Goal: Task Accomplishment & Management: Complete application form

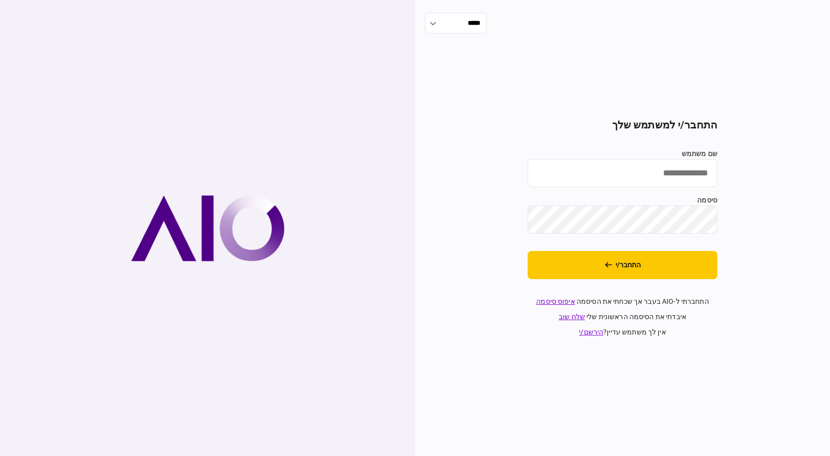
click at [689, 178] on input "שם משתמש" at bounding box center [623, 173] width 190 height 28
type input "**********"
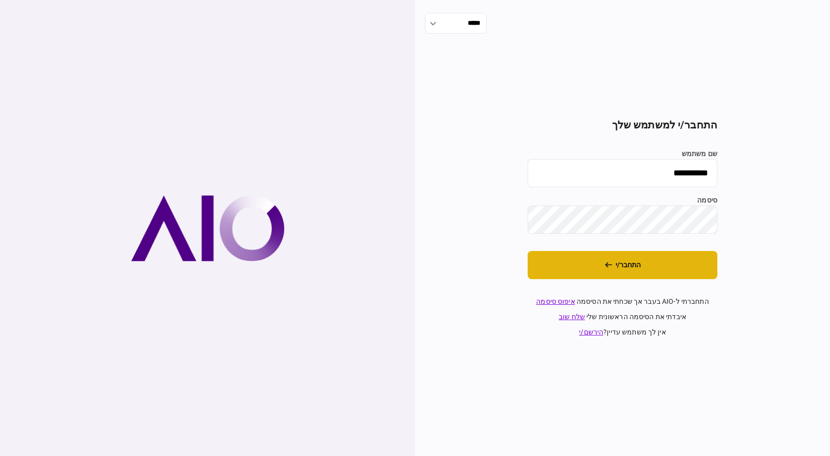
click at [614, 271] on button "התחבר/י" at bounding box center [623, 265] width 190 height 28
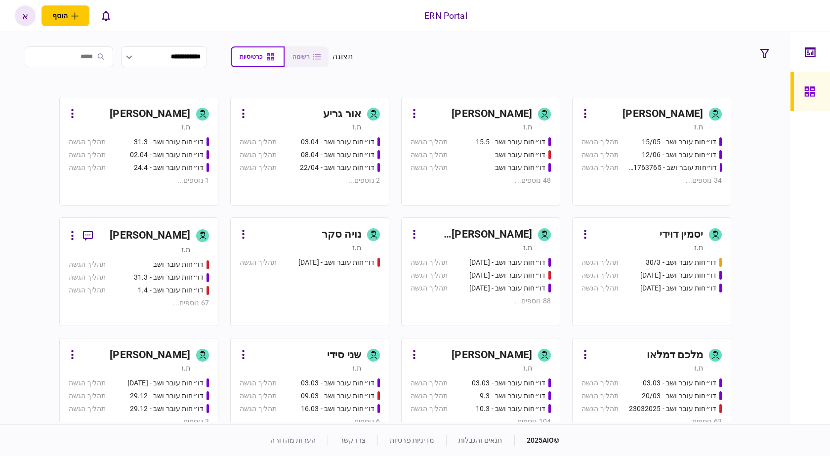
scroll to position [445, 0]
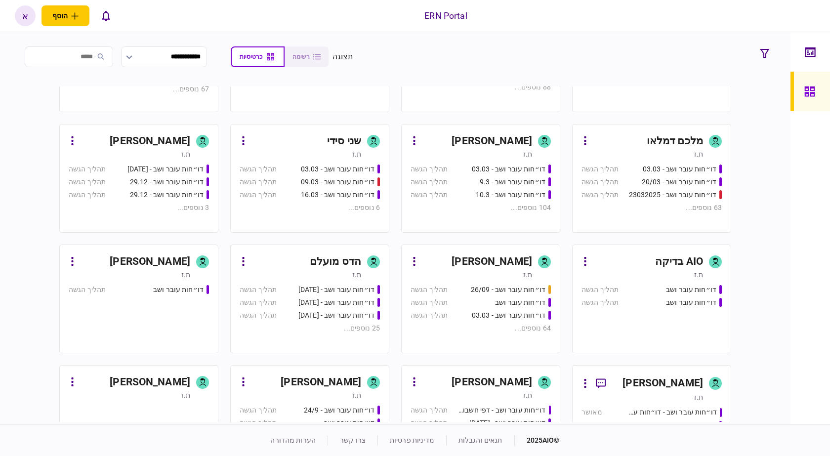
click at [546, 155] on div "איתמר שקד ת.ז" at bounding box center [481, 146] width 140 height 26
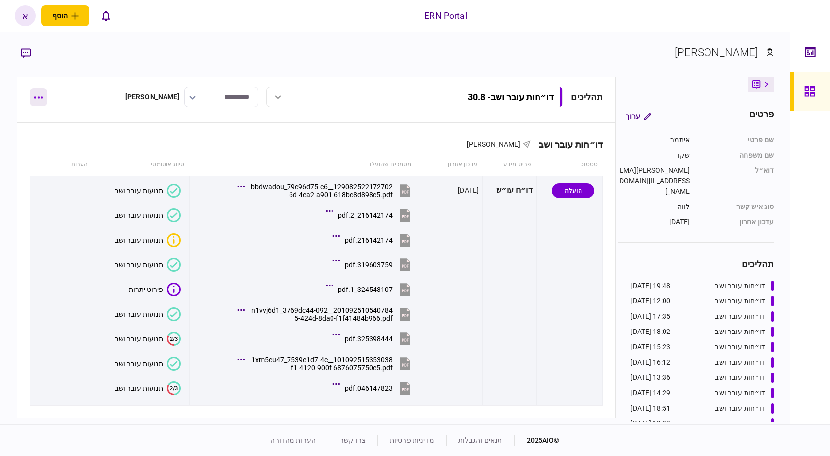
click at [36, 105] on button "button" at bounding box center [39, 97] width 18 height 18
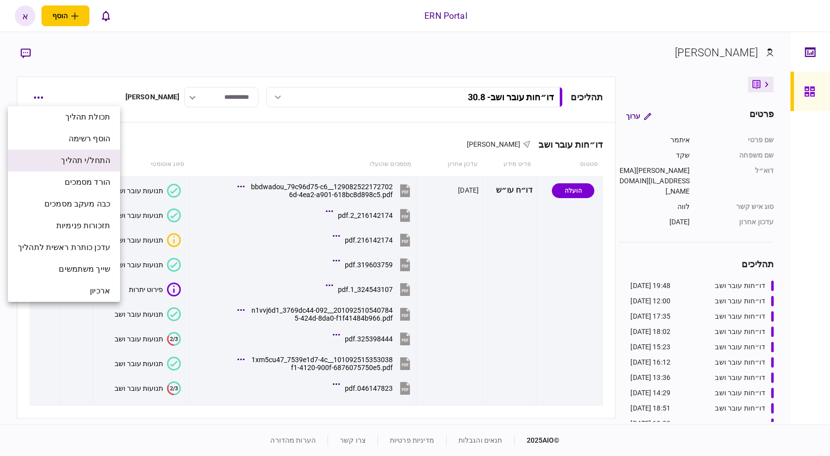
click at [99, 156] on span "התחל/י תהליך" at bounding box center [85, 161] width 49 height 12
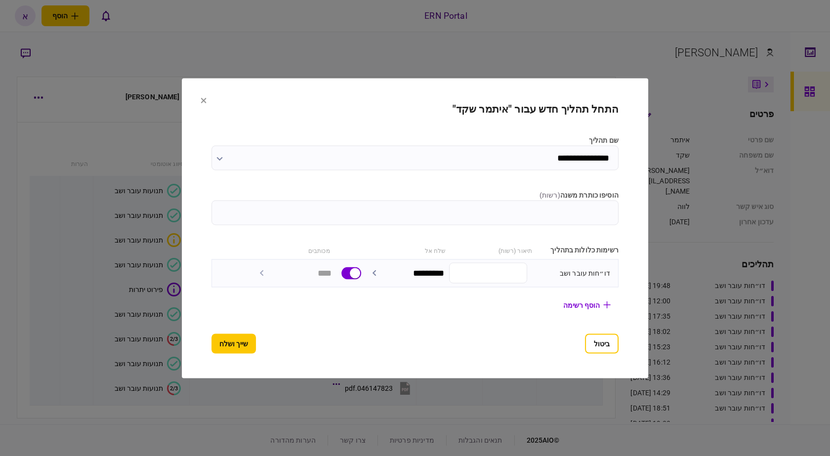
click at [364, 222] on input "הוסיפו כותרת משנה ( רשות )" at bounding box center [414, 212] width 407 height 25
type input "***"
click at [211, 343] on button "שייך ושלח" at bounding box center [233, 343] width 44 height 20
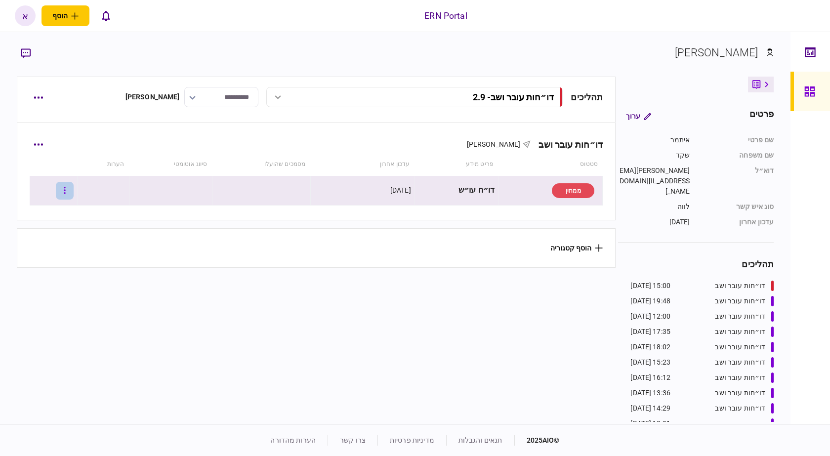
click at [66, 192] on icon "button" at bounding box center [65, 190] width 2 height 9
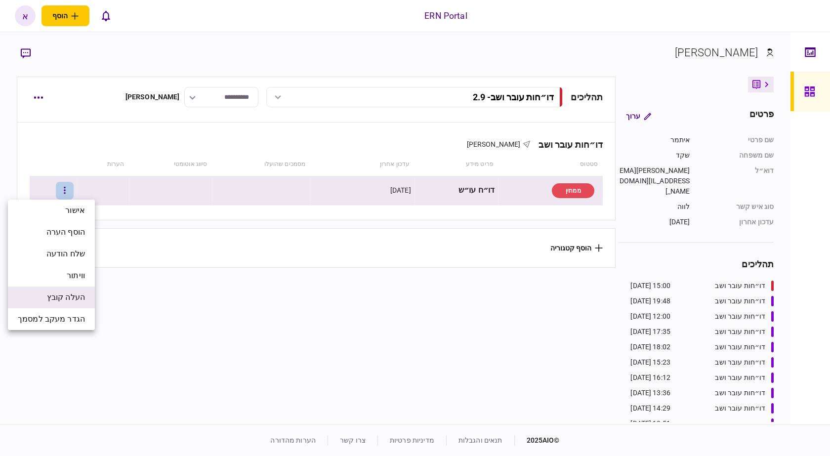
click at [87, 299] on li "העלה קובץ" at bounding box center [51, 298] width 87 height 22
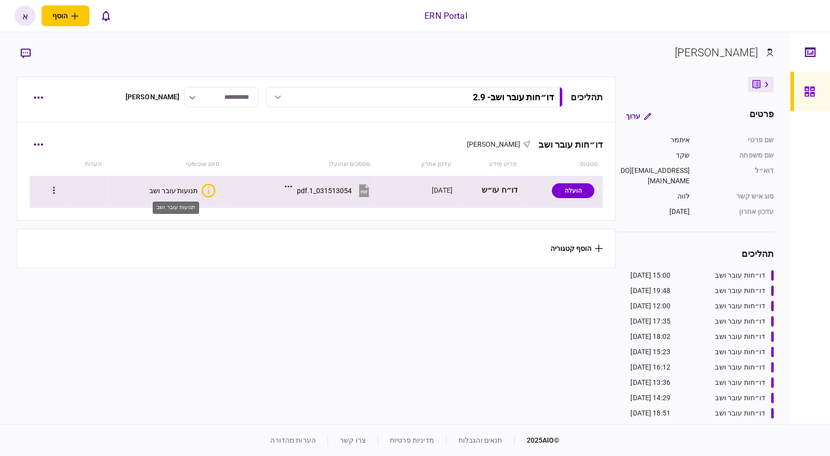
click at [160, 192] on div "תנועות עובר ושב" at bounding box center [173, 191] width 48 height 8
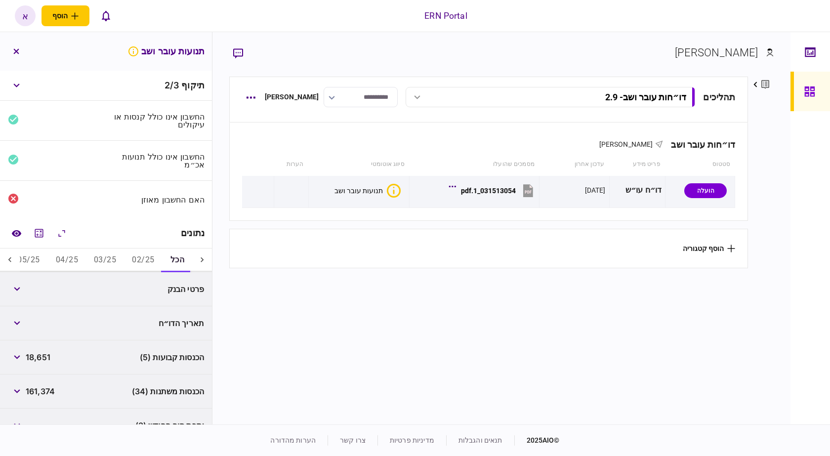
drag, startPoint x: 141, startPoint y: 259, endPoint x: 96, endPoint y: 253, distance: 45.8
click at [136, 260] on button "02/25" at bounding box center [143, 261] width 38 height 24
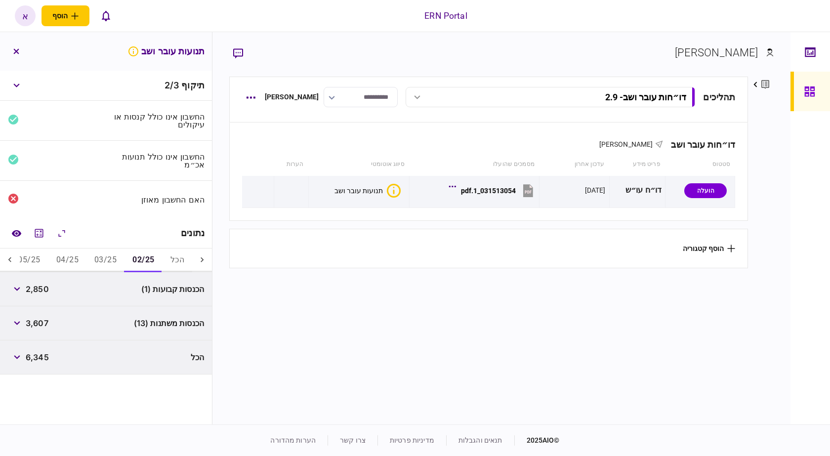
click at [82, 257] on button "04/25" at bounding box center [67, 261] width 38 height 24
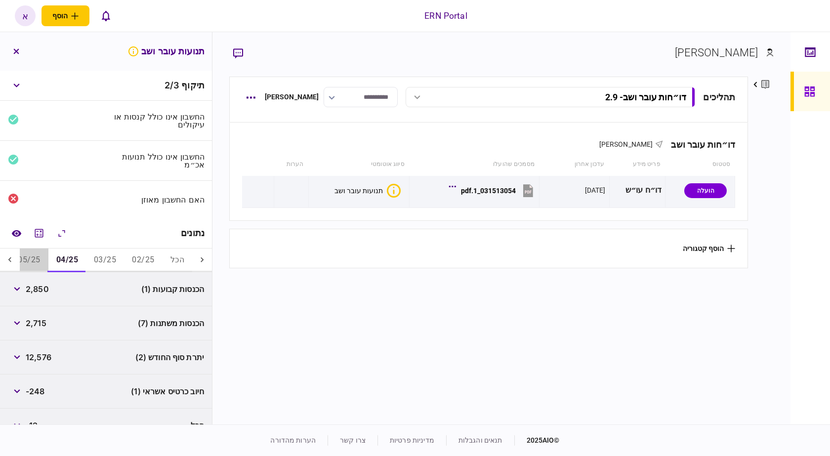
drag, startPoint x: 49, startPoint y: 257, endPoint x: 23, endPoint y: 260, distance: 25.8
click at [41, 258] on button "05/25" at bounding box center [29, 261] width 38 height 24
click at [20, 261] on div at bounding box center [10, 261] width 20 height 24
click at [19, 260] on div at bounding box center [10, 261] width 20 height 24
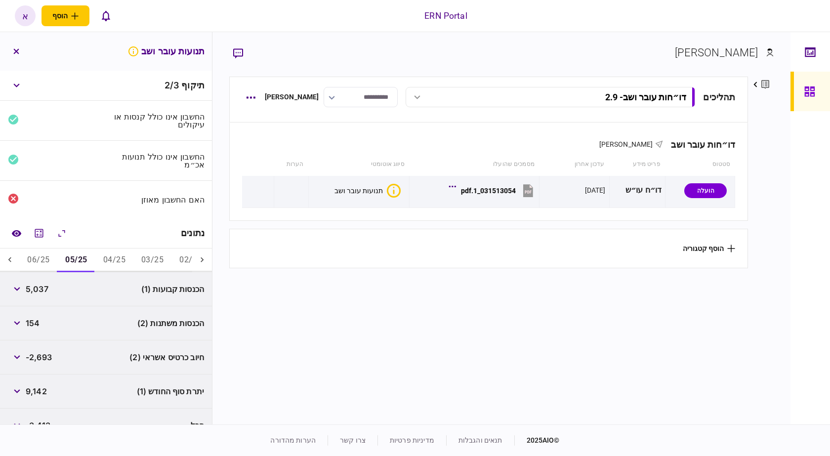
click at [14, 259] on icon at bounding box center [10, 260] width 10 height 10
click at [32, 259] on button "06/25" at bounding box center [38, 261] width 38 height 24
click at [68, 257] on button "05/25" at bounding box center [77, 261] width 38 height 24
click at [103, 253] on button "04/25" at bounding box center [114, 261] width 38 height 24
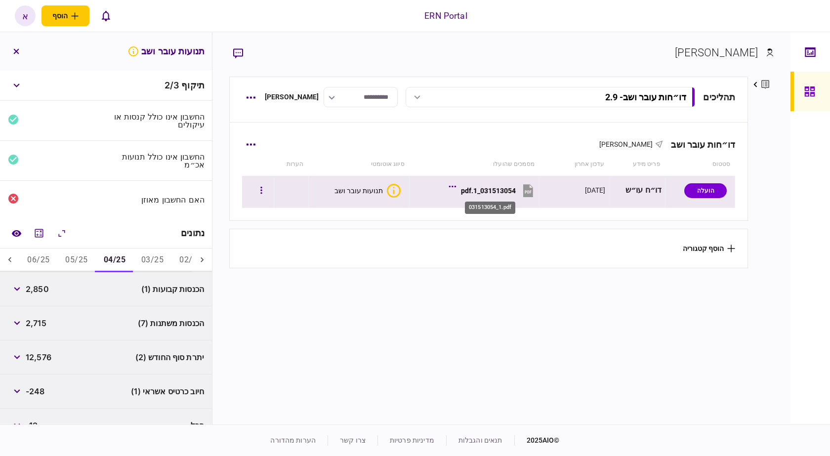
click at [471, 190] on div "031513054_1.pdf" at bounding box center [488, 191] width 55 height 8
